Goal: Communication & Community: Answer question/provide support

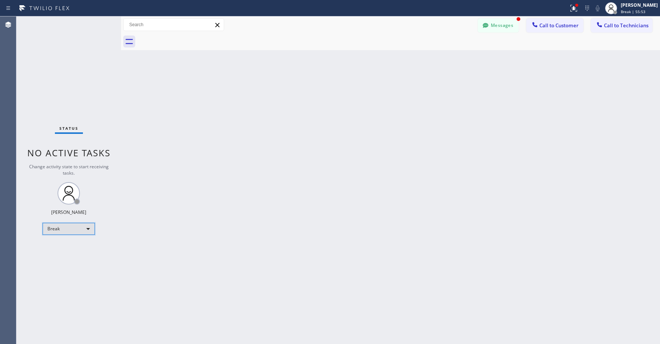
click at [56, 233] on div "Break" at bounding box center [69, 229] width 52 height 12
click at [59, 255] on li "Unavailable" at bounding box center [68, 257] width 51 height 9
click at [359, 198] on div "Back to Dashboard Change Sender ID Customers Technicians AS [PERSON_NAME] [DATE…" at bounding box center [390, 179] width 539 height 327
click at [73, 81] on div "Status No active tasks Change activity state to start receiving tasks. [PERSON_…" at bounding box center [68, 179] width 105 height 327
drag, startPoint x: 49, startPoint y: 80, endPoint x: 104, endPoint y: 39, distance: 69.2
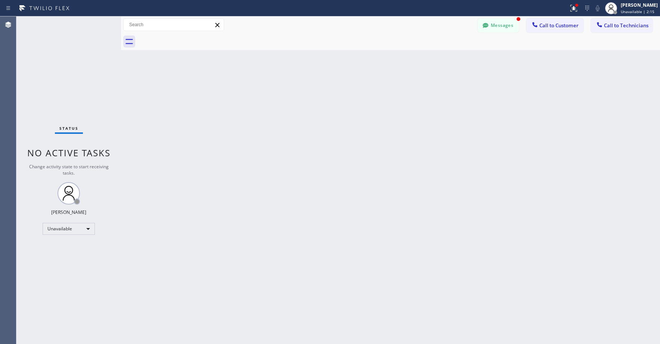
click at [49, 80] on div "Status No active tasks Change activity state to start receiving tasks. [PERSON_…" at bounding box center [68, 179] width 105 height 327
click at [58, 89] on div "Status No active tasks Change activity state to start receiving tasks. [PERSON_…" at bounding box center [68, 179] width 105 height 327
click at [53, 86] on div "Status No active tasks Change activity state to start receiving tasks. [PERSON_…" at bounding box center [68, 179] width 105 height 327
drag, startPoint x: 56, startPoint y: 58, endPoint x: 357, endPoint y: 54, distance: 301.0
click at [56, 58] on div "Status No active tasks Change activity state to start receiving tasks. [PERSON_…" at bounding box center [68, 179] width 105 height 327
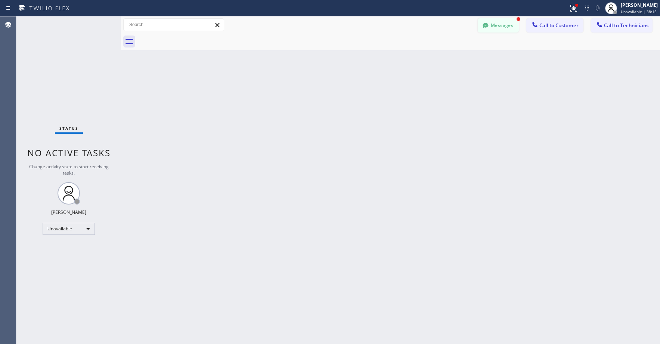
click at [499, 21] on button "Messages" at bounding box center [498, 25] width 41 height 14
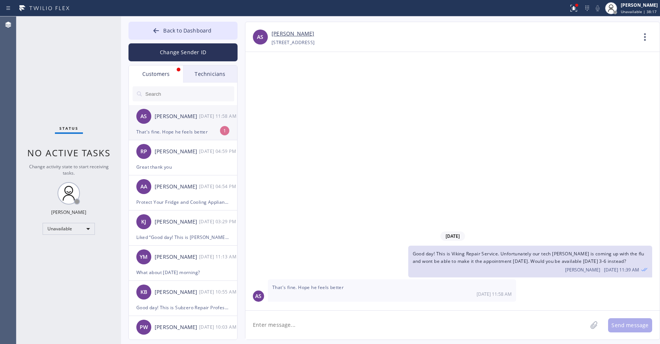
click at [183, 118] on div "[PERSON_NAME]" at bounding box center [177, 116] width 44 height 9
click at [284, 34] on link "[PERSON_NAME]" at bounding box center [292, 33] width 43 height 9
click at [298, 324] on textarea at bounding box center [416, 324] width 342 height 29
type textarea "Thank you for understanding"
click at [628, 327] on button "Send message" at bounding box center [630, 325] width 44 height 14
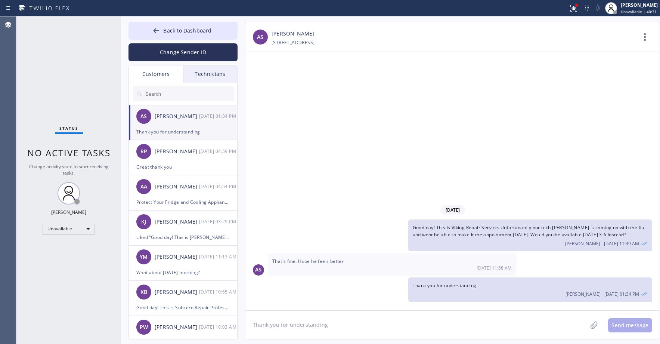
click at [44, 37] on div "Status No active tasks Change activity state to start receiving tasks. [PERSON_…" at bounding box center [68, 179] width 105 height 327
click at [165, 94] on input "text" at bounding box center [190, 93] width 90 height 15
paste input "85UQTI"
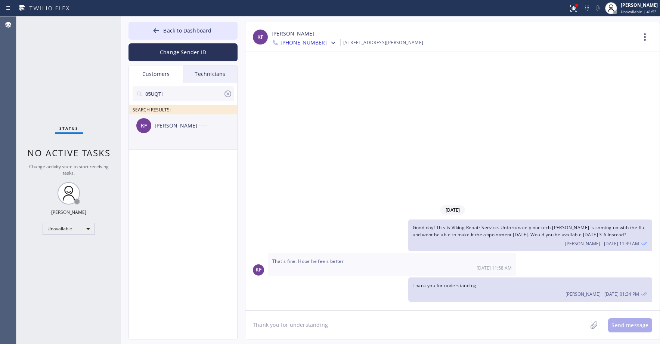
type input "85UQTI"
click at [182, 137] on li "[PERSON_NAME] Fish --:--" at bounding box center [183, 131] width 109 height 35
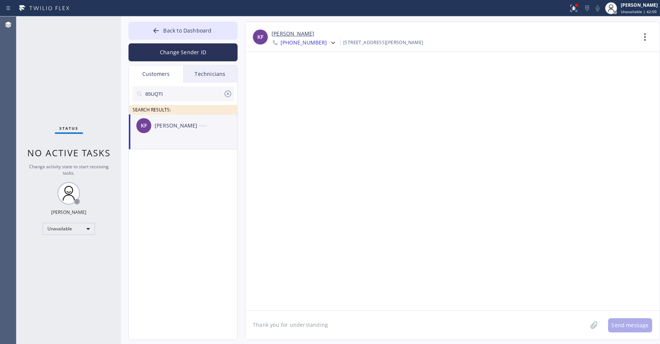
click at [78, 67] on div "Status No active tasks Change activity state to start receiving tasks. [PERSON_…" at bounding box center [68, 179] width 105 height 327
click at [288, 326] on textarea "Thank you for understanding" at bounding box center [416, 324] width 342 height 29
paste textarea "Sub Zero Appliance Repair [GEOGRAPHIC_DATA]"
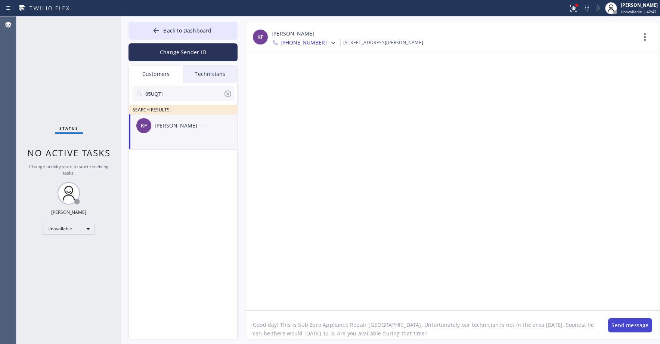
type textarea "Good day! This is Sub Zero Appliance Repair [GEOGRAPHIC_DATA]. Unfortunately ou…"
click at [617, 323] on button "Send message" at bounding box center [630, 325] width 44 height 14
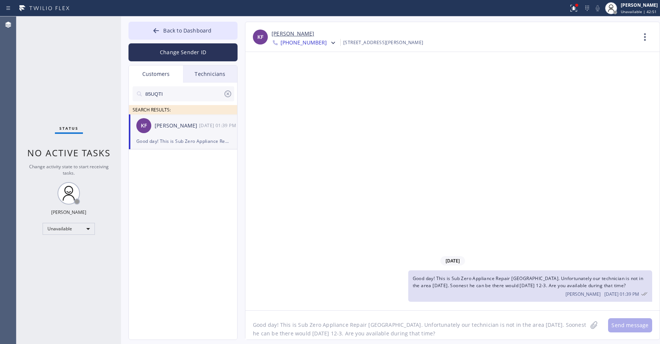
click at [481, 282] on span "Good day! This is Sub Zero Appliance Repair [GEOGRAPHIC_DATA]. Unfortunately ou…" at bounding box center [528, 281] width 230 height 13
copy span "Good day! This is Sub Zero Appliance Repair [GEOGRAPHIC_DATA]. Unfortunately ou…"
click at [329, 44] on icon at bounding box center [332, 42] width 7 height 7
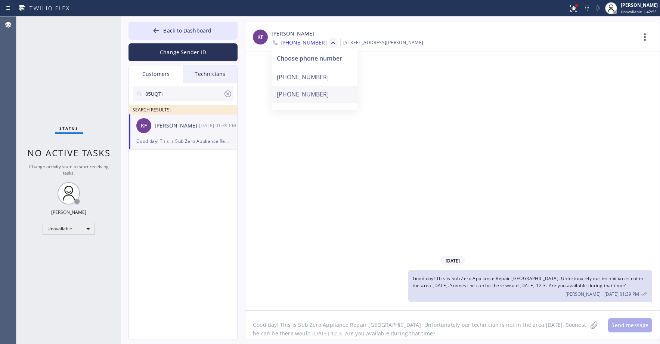
click at [305, 96] on div "[PHONE_NUMBER]" at bounding box center [314, 94] width 86 height 17
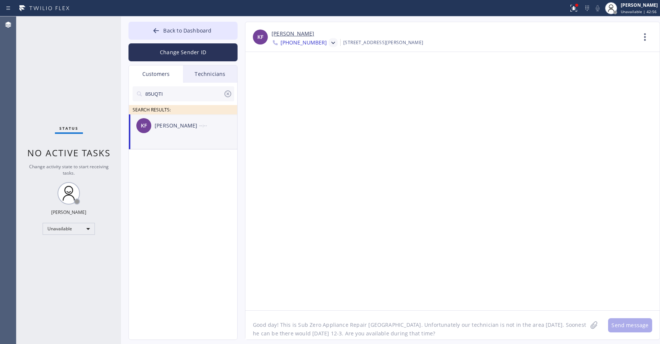
click at [315, 329] on textarea "Good day! This is Sub Zero Appliance Repair [GEOGRAPHIC_DATA]. Unfortunately ou…" at bounding box center [416, 324] width 342 height 29
paste textarea "Good day! This is Sub Zero Appliance Repair [GEOGRAPHIC_DATA]. Unfortunately ou…"
type textarea "Good day! This is Sub Zero Appliance Repair [GEOGRAPHIC_DATA]. Unfortunately ou…"
click at [632, 324] on button "Send message" at bounding box center [630, 325] width 44 height 14
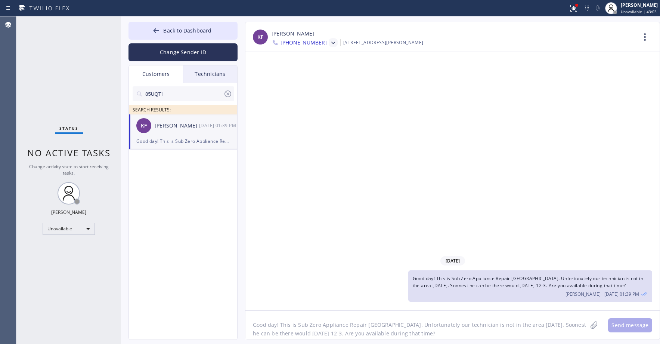
click at [329, 43] on icon at bounding box center [332, 42] width 7 height 7
click at [316, 76] on div "[PHONE_NUMBER]" at bounding box center [314, 76] width 86 height 17
click at [50, 54] on div "Status No active tasks Change activity state to start receiving tasks. [PERSON_…" at bounding box center [68, 179] width 105 height 327
click at [226, 93] on icon at bounding box center [227, 93] width 9 height 9
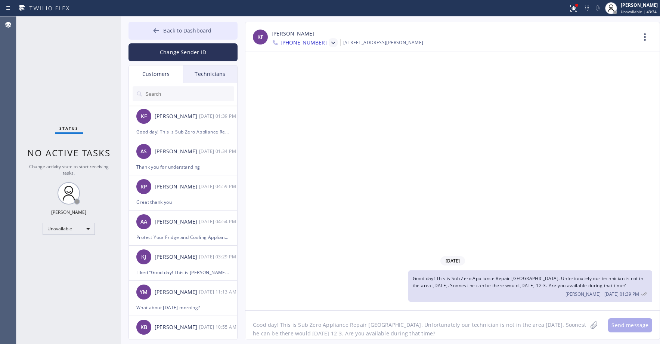
click at [183, 32] on span "Back to Dashboard" at bounding box center [187, 30] width 48 height 7
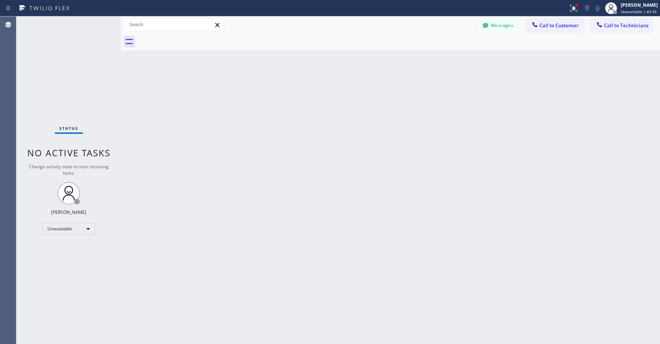
click at [81, 69] on div "Status No active tasks Change activity state to start receiving tasks. [PERSON_…" at bounding box center [68, 179] width 105 height 327
click at [49, 58] on div "Status No active tasks Change activity state to start receiving tasks. [PERSON_…" at bounding box center [68, 179] width 105 height 327
click at [498, 25] on button "Messages" at bounding box center [498, 25] width 41 height 14
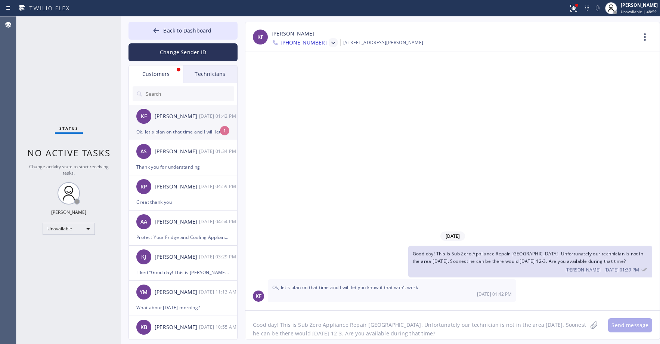
click at [165, 122] on div "[PERSON_NAME] Fish [DATE] 01:42 PM" at bounding box center [183, 116] width 109 height 22
click at [327, 328] on textarea "Good day! This is Sub Zero Appliance Repair [GEOGRAPHIC_DATA]. Unfortunately ou…" at bounding box center [416, 324] width 342 height 29
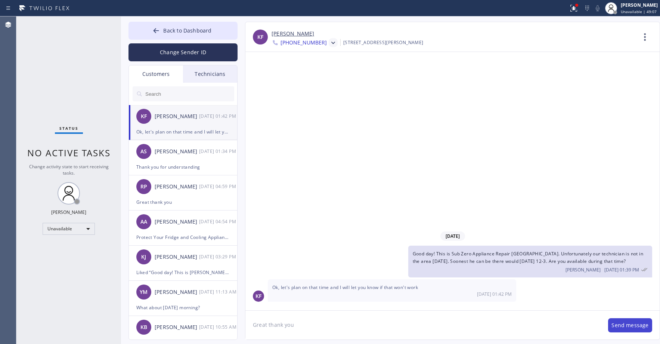
type textarea "Great thank you"
click at [631, 327] on button "Send message" at bounding box center [630, 325] width 44 height 14
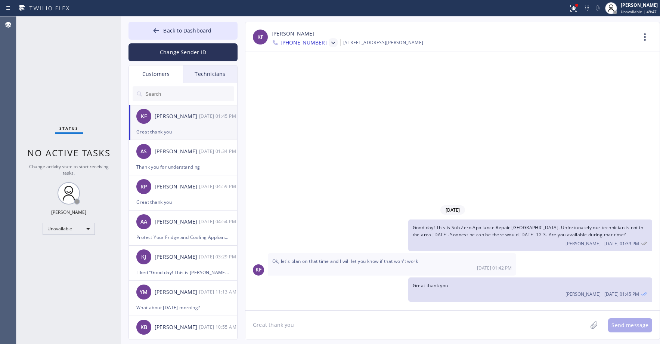
click at [66, 71] on div "Status No active tasks Change activity state to start receiving tasks. [PERSON_…" at bounding box center [68, 179] width 105 height 327
click at [281, 33] on link "[PERSON_NAME]" at bounding box center [292, 33] width 43 height 9
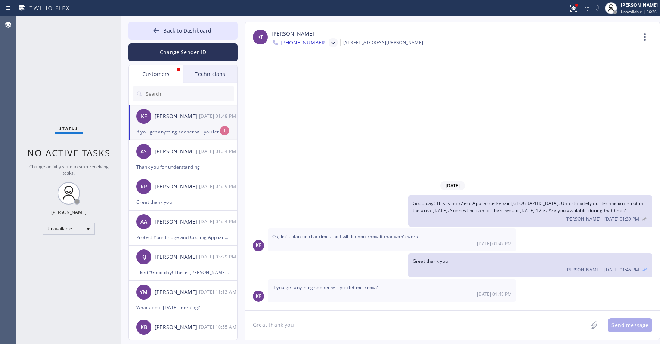
click at [73, 67] on div "Status No active tasks Change activity state to start receiving tasks. [PERSON_…" at bounding box center [68, 179] width 105 height 327
click at [177, 124] on div "[PERSON_NAME] Fish [DATE] 01:48 PM" at bounding box center [183, 116] width 109 height 22
click at [305, 326] on textarea "Great thank you" at bounding box center [416, 324] width 342 height 29
type textarea "Yes definitely"
click at [631, 322] on button "Send message" at bounding box center [630, 325] width 44 height 14
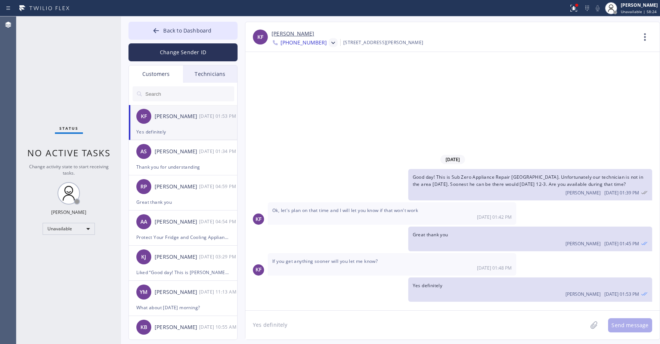
click at [54, 44] on div "Status No active tasks Change activity state to start receiving tasks. [PERSON_…" at bounding box center [68, 179] width 105 height 327
click at [190, 94] on input "text" at bounding box center [190, 93] width 90 height 15
paste input "PGB5NV"
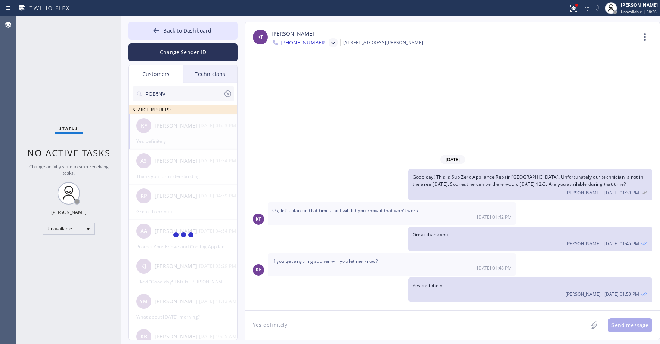
type input "PGB5NV"
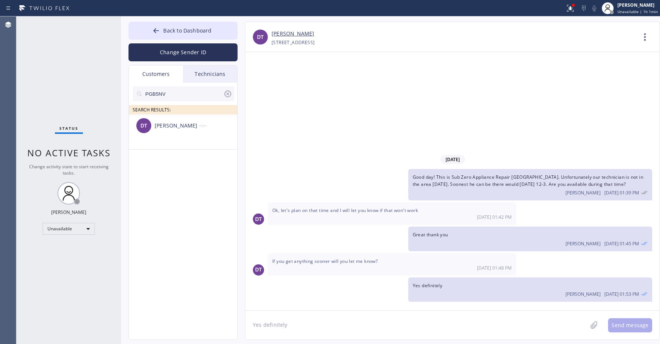
click at [51, 69] on div "Status No active tasks Change activity state to start receiving tasks. [PERSON_…" at bounding box center [68, 179] width 105 height 327
click at [182, 130] on div "[PERSON_NAME]" at bounding box center [177, 125] width 44 height 9
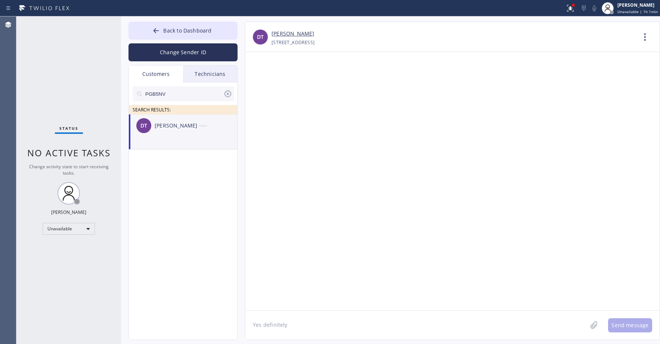
click at [283, 324] on textarea "Yes definitely" at bounding box center [416, 324] width 342 height 29
paste textarea "Good day! This is the appliance repair company you recently contacted. Unfortun…"
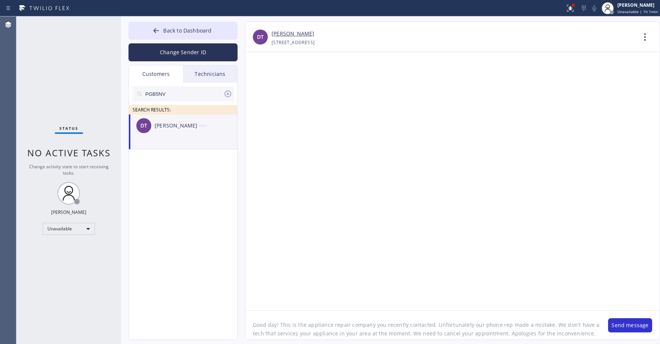
scroll to position [6, 0]
type textarea "Good day! This is the appliance repair company you recently contacted. Unfortun…"
click at [630, 323] on button "Send message" at bounding box center [630, 325] width 44 height 14
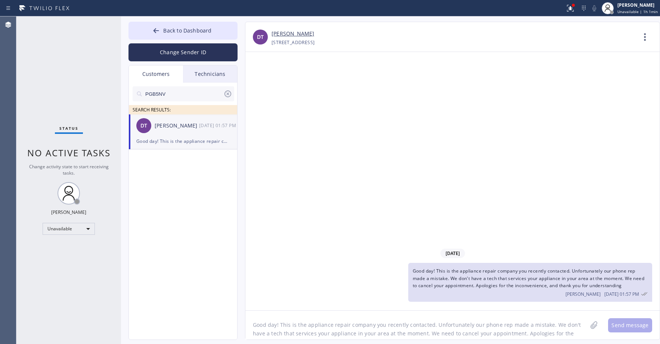
click at [66, 60] on div "Status No active tasks Change activity state to start receiving tasks. [PERSON_…" at bounding box center [68, 179] width 105 height 327
click at [225, 93] on icon at bounding box center [227, 93] width 9 height 9
click at [88, 72] on div "Status No active tasks Change activity state to start receiving tasks. [PERSON_…" at bounding box center [68, 179] width 105 height 327
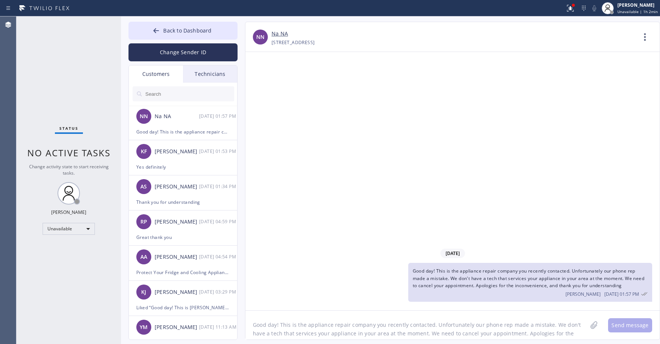
click at [46, 49] on div "Status No active tasks Change activity state to start receiving tasks. [PERSON_…" at bounding box center [68, 179] width 105 height 327
click at [191, 31] on span "Back to Dashboard" at bounding box center [187, 30] width 48 height 7
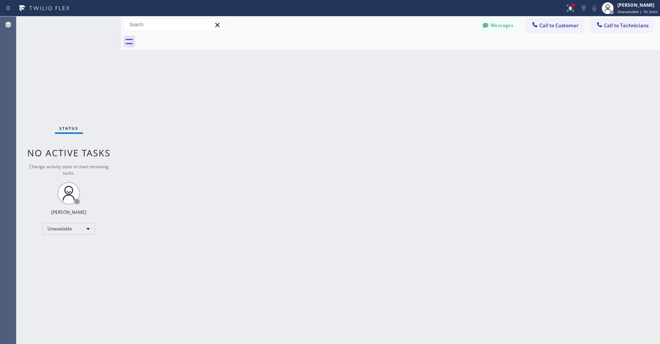
click at [81, 57] on div "Status No active tasks Change activity state to start receiving tasks. [PERSON_…" at bounding box center [68, 179] width 105 height 327
click at [55, 62] on div "Status No active tasks Change activity state to start receiving tasks. [PERSON_…" at bounding box center [68, 179] width 105 height 327
click at [61, 43] on div "Status No active tasks Change activity state to start receiving tasks. [PERSON_…" at bounding box center [68, 179] width 105 height 327
click at [500, 25] on button "Messages" at bounding box center [498, 25] width 41 height 14
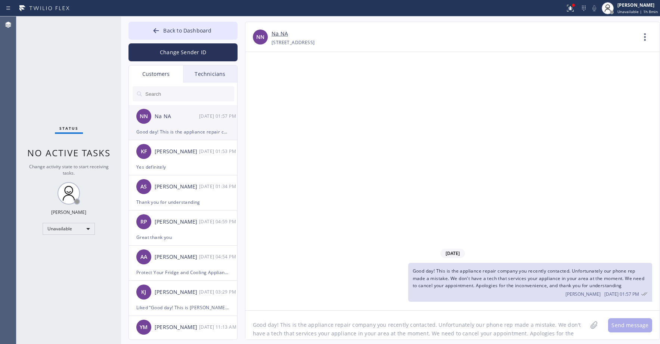
click at [180, 129] on div "Good day! This is the appliance repair company you recently contacted. Unfortun…" at bounding box center [182, 131] width 93 height 9
click at [185, 165] on div "Yes definitely" at bounding box center [182, 166] width 93 height 9
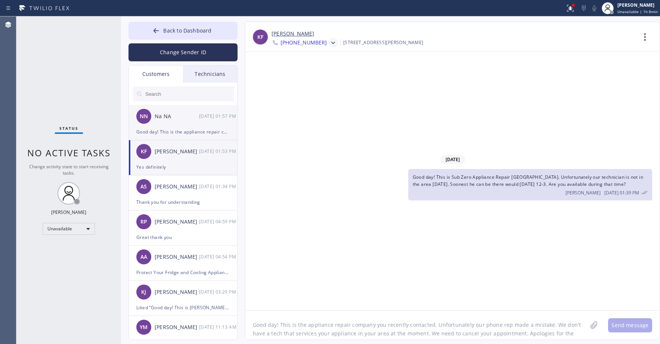
click at [184, 124] on div "NN Na NA [DATE] 01:57 PM" at bounding box center [183, 116] width 109 height 22
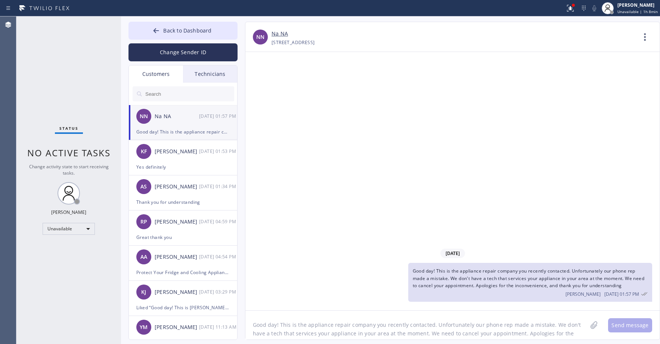
click at [283, 36] on link "Na NA" at bounding box center [279, 33] width 16 height 9
click at [66, 55] on div "Status No active tasks Change activity state to start receiving tasks. [PERSON_…" at bounding box center [68, 179] width 105 height 327
click at [194, 28] on span "Back to Dashboard" at bounding box center [187, 30] width 48 height 7
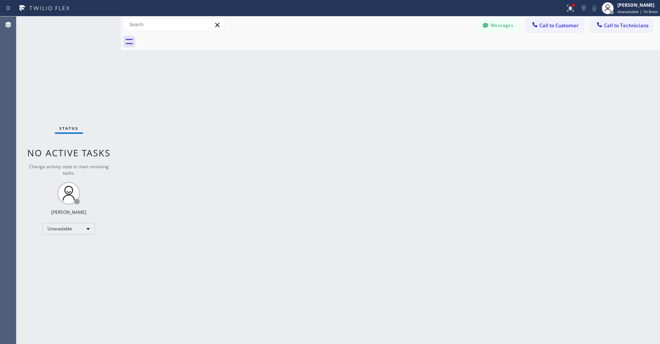
click at [66, 56] on div "Status No active tasks Change activity state to start receiving tasks. [PERSON_…" at bounding box center [68, 179] width 105 height 327
drag, startPoint x: 69, startPoint y: 76, endPoint x: 68, endPoint y: 175, distance: 99.0
click at [69, 82] on div "Status No active tasks Change activity state to start receiving tasks. [PERSON_…" at bounding box center [68, 179] width 105 height 327
drag, startPoint x: 57, startPoint y: 58, endPoint x: 43, endPoint y: 158, distance: 101.8
click at [57, 58] on div "Status No active tasks Change activity state to start receiving tasks. [PERSON_…" at bounding box center [68, 179] width 105 height 327
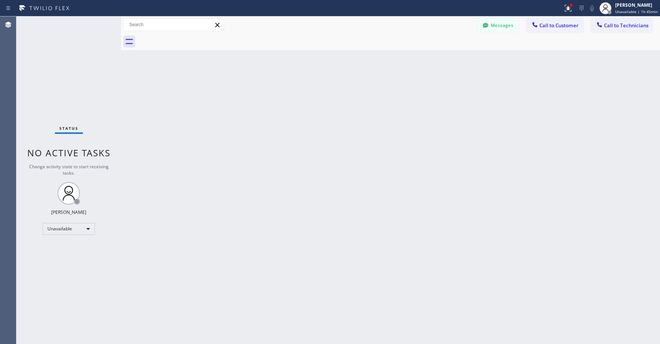
drag, startPoint x: 55, startPoint y: 46, endPoint x: 53, endPoint y: 157, distance: 110.6
click at [55, 47] on div "Status No active tasks Change activity state to start receiving tasks. [PERSON_…" at bounding box center [68, 179] width 105 height 327
drag, startPoint x: 59, startPoint y: 56, endPoint x: 59, endPoint y: 73, distance: 16.8
click at [59, 58] on div "Status No active tasks Change activity state to start receiving tasks. [PERSON_…" at bounding box center [68, 179] width 105 height 327
click at [59, 73] on div "Status No active tasks Change activity state to start receiving tasks. [PERSON_…" at bounding box center [68, 179] width 105 height 327
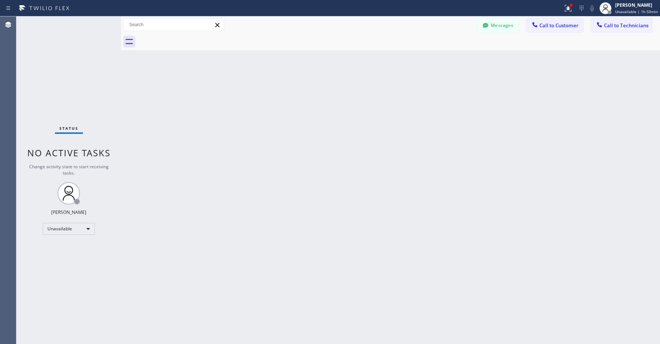
drag, startPoint x: 76, startPoint y: 70, endPoint x: 49, endPoint y: 235, distance: 166.5
click at [75, 75] on div "Status No active tasks Change activity state to start receiving tasks. [PERSON_…" at bounding box center [68, 179] width 105 height 327
click at [59, 70] on div "Status No active tasks Change activity state to start receiving tasks. [PERSON_…" at bounding box center [68, 179] width 105 height 327
click at [62, 61] on div "Status No active tasks Change activity state to start receiving tasks. [PERSON_…" at bounding box center [68, 179] width 105 height 327
click at [62, 232] on div "Unavailable" at bounding box center [69, 229] width 52 height 12
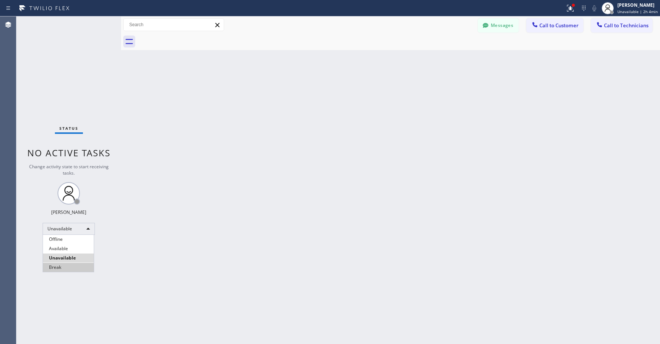
click at [61, 263] on li "Break" at bounding box center [68, 267] width 51 height 9
click at [72, 97] on div "Status No active tasks Change activity state to start receiving tasks. [PERSON_…" at bounding box center [68, 179] width 105 height 327
click at [72, 225] on div "Break" at bounding box center [69, 229] width 52 height 12
click at [67, 254] on li "Unavailable" at bounding box center [68, 257] width 51 height 9
drag, startPoint x: 65, startPoint y: 59, endPoint x: 44, endPoint y: 216, distance: 158.6
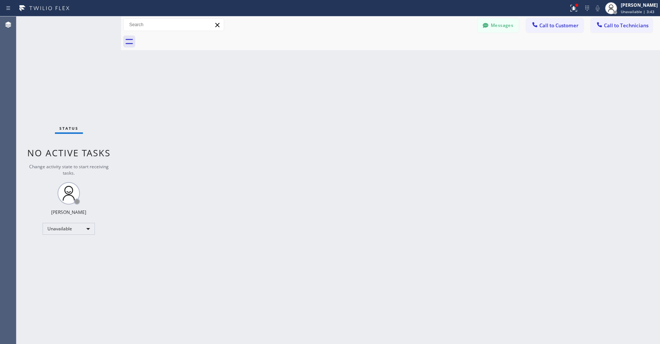
click at [65, 59] on div "Status No active tasks Change activity state to start receiving tasks. [PERSON_…" at bounding box center [68, 179] width 105 height 327
drag, startPoint x: 71, startPoint y: 72, endPoint x: 38, endPoint y: 255, distance: 185.5
click at [71, 75] on div "Status No active tasks Change activity state to start receiving tasks. [PERSON_…" at bounding box center [68, 179] width 105 height 327
click at [41, 70] on div "Status No active tasks Change activity state to start receiving tasks. [PERSON_…" at bounding box center [68, 179] width 105 height 327
click at [68, 67] on div "Status No active tasks Change activity state to start receiving tasks. [PERSON_…" at bounding box center [68, 179] width 105 height 327
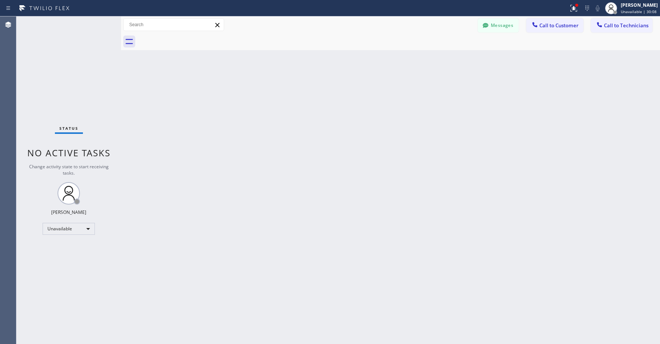
click at [50, 58] on div "Status No active tasks Change activity state to start receiving tasks. [PERSON_…" at bounding box center [68, 179] width 105 height 327
click at [60, 68] on div "Status No active tasks Change activity state to start receiving tasks. [PERSON_…" at bounding box center [68, 179] width 105 height 327
click at [55, 86] on div "Status No active tasks Change activity state to start receiving tasks. [PERSON_…" at bounding box center [68, 179] width 105 height 327
click at [55, 59] on div "Status No active tasks Change activity state to start receiving tasks. [PERSON_…" at bounding box center [68, 179] width 105 height 327
click at [38, 63] on div "Status No active tasks Change activity state to start receiving tasks. [PERSON_…" at bounding box center [68, 179] width 105 height 327
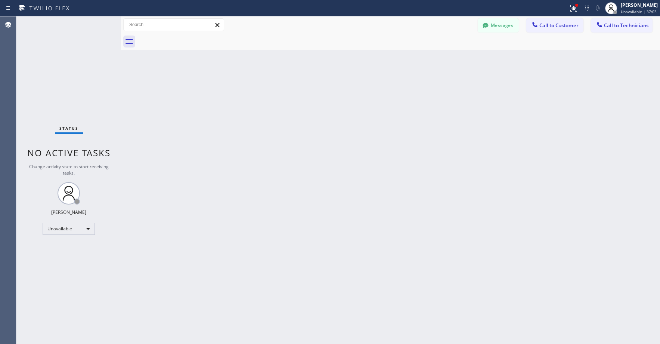
click at [50, 68] on div "Status No active tasks Change activity state to start receiving tasks. [PERSON_…" at bounding box center [68, 179] width 105 height 327
click at [52, 74] on div "Status No active tasks Change activity state to start receiving tasks. [PERSON_…" at bounding box center [68, 179] width 105 height 327
click at [56, 72] on div "Status No active tasks Change activity state to start receiving tasks. [PERSON_…" at bounding box center [68, 179] width 105 height 327
drag, startPoint x: 64, startPoint y: 74, endPoint x: 77, endPoint y: 147, distance: 75.1
click at [64, 74] on div "Status No active tasks Change activity state to start receiving tasks. [PERSON_…" at bounding box center [68, 179] width 105 height 327
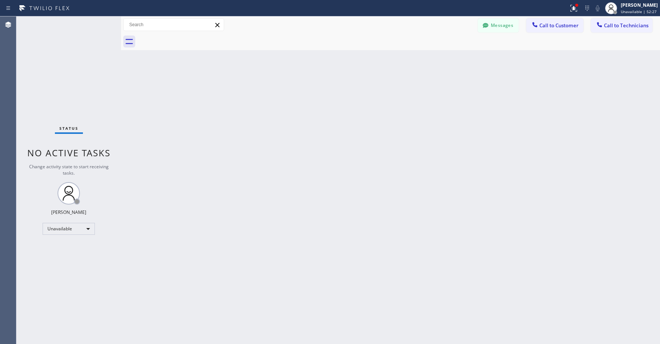
click at [261, 217] on div "Back to Dashboard Change Sender ID Customers Technicians NN Na NA [DATE] 01:57 …" at bounding box center [390, 179] width 539 height 327
click at [50, 58] on div "Status No active tasks Change activity state to start receiving tasks. [PERSON_…" at bounding box center [68, 179] width 105 height 327
click at [73, 58] on div "Status No active tasks Change activity state to start receiving tasks. [PERSON_…" at bounding box center [68, 179] width 105 height 327
click at [49, 79] on div "Status No active tasks Change activity state to start receiving tasks. [PERSON_…" at bounding box center [68, 179] width 105 height 327
click at [53, 45] on div "Status No active tasks Change activity state to start receiving tasks. [PERSON_…" at bounding box center [68, 179] width 105 height 327
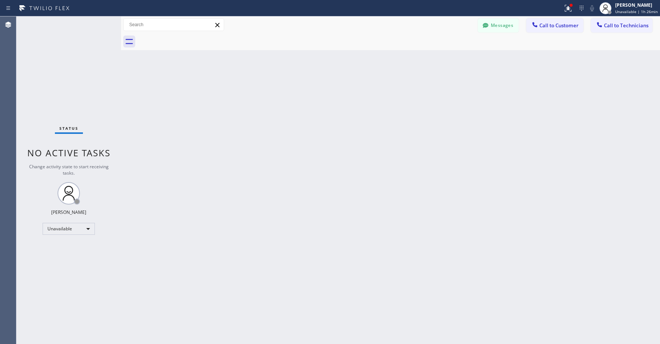
click at [71, 81] on div "Status No active tasks Change activity state to start receiving tasks. [PERSON_…" at bounding box center [68, 179] width 105 height 327
click at [87, 77] on div "Status No active tasks Change activity state to start receiving tasks. [PERSON_…" at bounding box center [68, 179] width 105 height 327
click at [80, 54] on div "Status No active tasks Change activity state to start receiving tasks. [PERSON_…" at bounding box center [68, 179] width 105 height 327
click at [81, 54] on div "Status No active tasks Change activity state to start receiving tasks. [PERSON_…" at bounding box center [68, 179] width 105 height 327
click at [78, 67] on div "Status No active tasks Change activity state to start receiving tasks. [PERSON_…" at bounding box center [68, 179] width 105 height 327
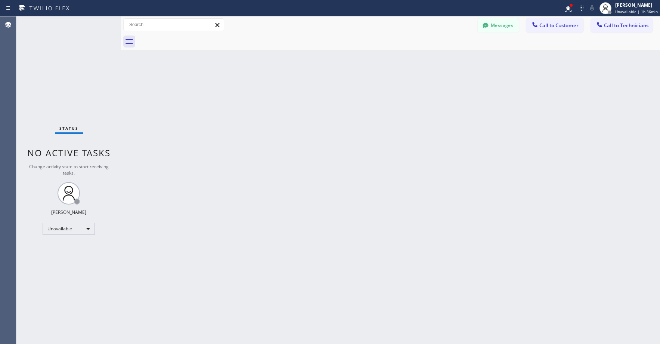
click at [63, 51] on div "Status No active tasks Change activity state to start receiving tasks. [PERSON_…" at bounding box center [68, 179] width 105 height 327
click at [77, 60] on div "Status No active tasks Change activity state to start receiving tasks. [PERSON_…" at bounding box center [68, 179] width 105 height 327
click at [78, 60] on div "Status No active tasks Change activity state to start receiving tasks. [PERSON_…" at bounding box center [68, 179] width 105 height 327
click at [74, 83] on div "Status No active tasks Change activity state to start receiving tasks. [PERSON_…" at bounding box center [68, 179] width 105 height 327
click at [56, 49] on div "Status No active tasks Change activity state to start receiving tasks. [PERSON_…" at bounding box center [68, 179] width 105 height 327
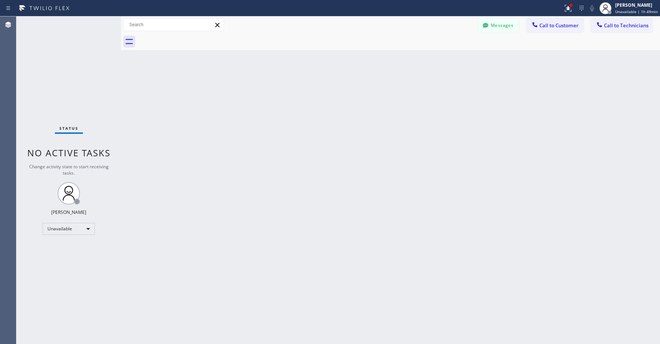
click at [62, 61] on div "Status No active tasks Change activity state to start receiving tasks. [PERSON_…" at bounding box center [68, 179] width 105 height 327
click at [68, 227] on div "Unavailable" at bounding box center [69, 229] width 52 height 12
click at [67, 236] on li "Offline" at bounding box center [68, 239] width 51 height 9
click at [56, 74] on div "Status No active tasks Change activity state to start receiving tasks. [PERSON_…" at bounding box center [68, 179] width 105 height 327
click at [629, 10] on span "Offline | 1s" at bounding box center [631, 11] width 21 height 5
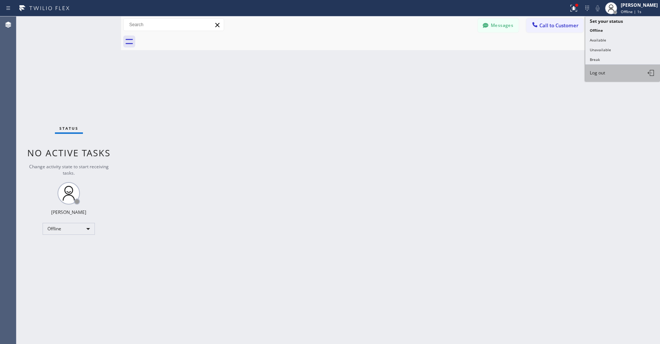
click at [617, 74] on button "Log out" at bounding box center [622, 73] width 75 height 16
